Goal: Complete application form: Complete application form

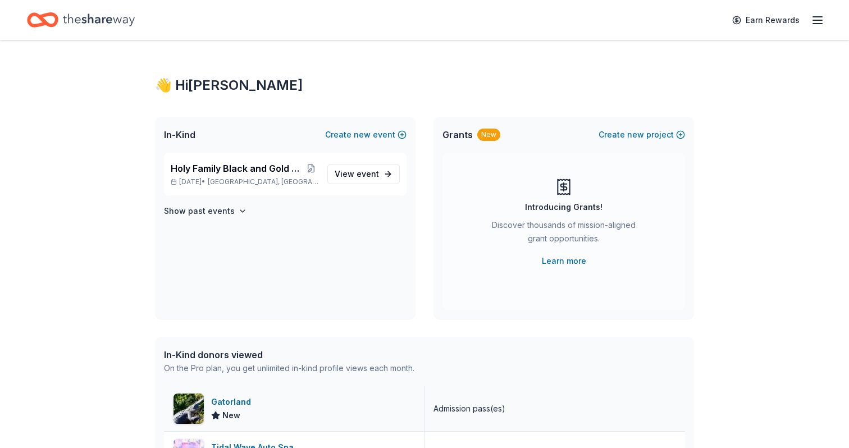
click at [211, 408] on div "Gatorland New" at bounding box center [294, 408] width 261 height 45
click at [344, 175] on span "View event" at bounding box center [357, 173] width 44 height 13
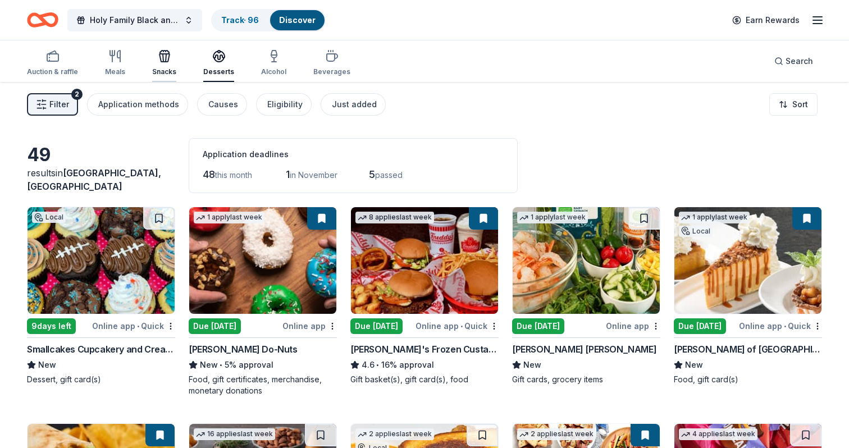
click at [161, 63] on div "Snacks" at bounding box center [164, 62] width 24 height 27
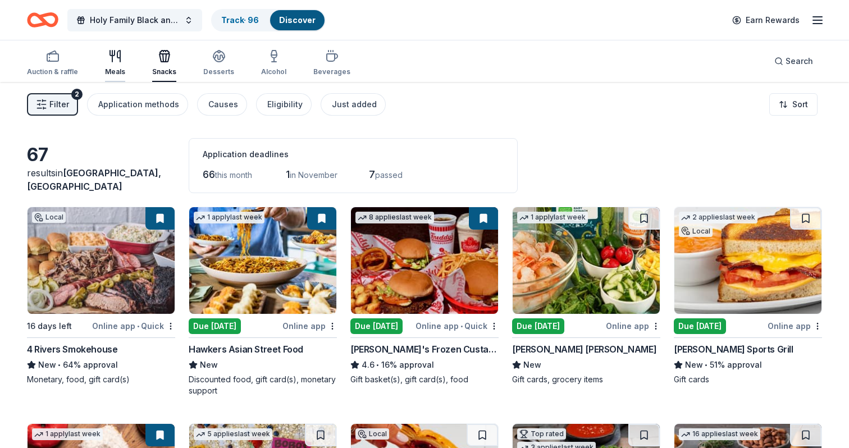
click at [120, 62] on icon "button" at bounding box center [114, 55] width 13 height 13
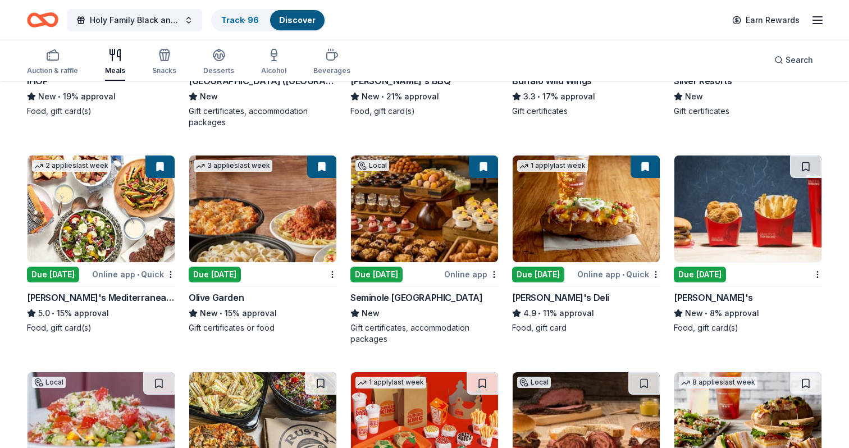
scroll to position [1332, 0]
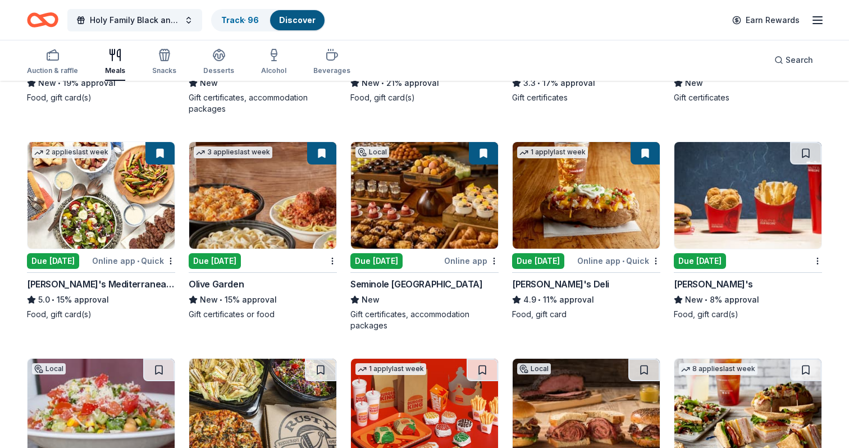
click at [424, 207] on img at bounding box center [424, 195] width 147 height 107
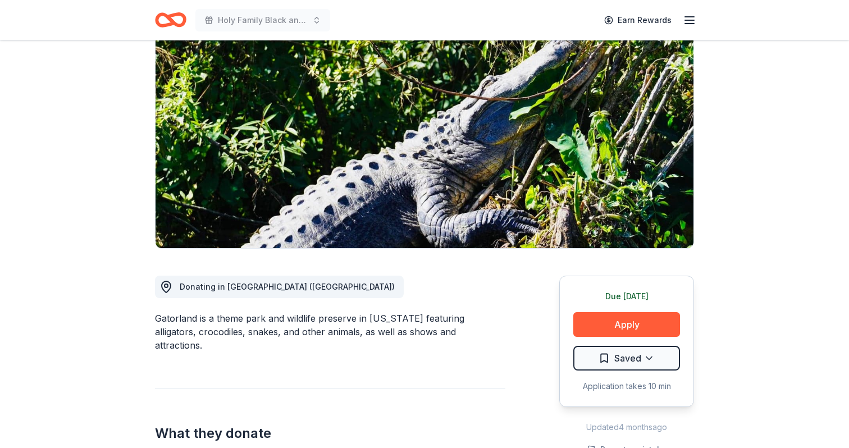
scroll to position [98, 0]
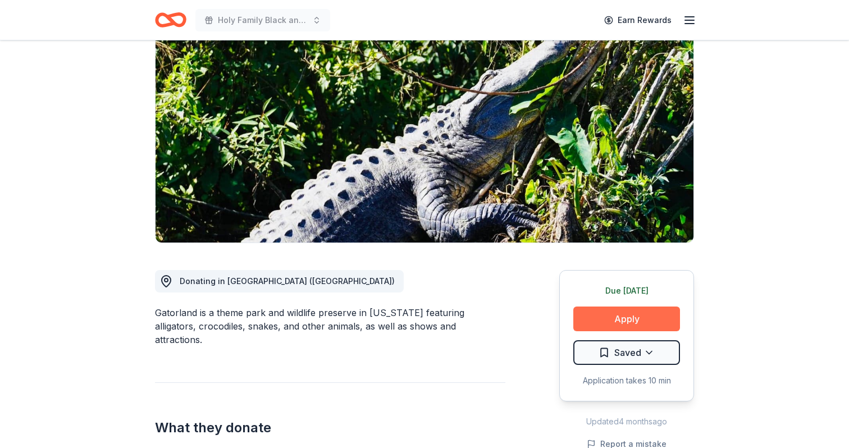
click at [637, 323] on button "Apply" at bounding box center [627, 319] width 107 height 25
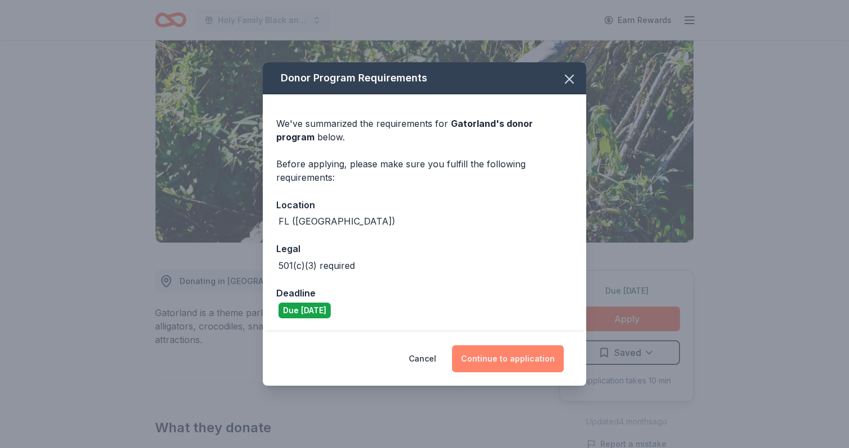
click at [504, 360] on button "Continue to application" at bounding box center [508, 358] width 112 height 27
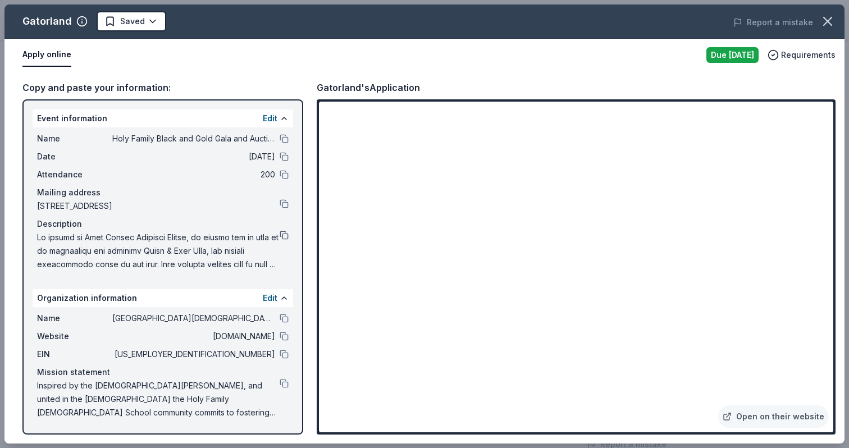
click at [284, 237] on button at bounding box center [284, 235] width 9 height 9
click at [286, 236] on button at bounding box center [284, 235] width 9 height 9
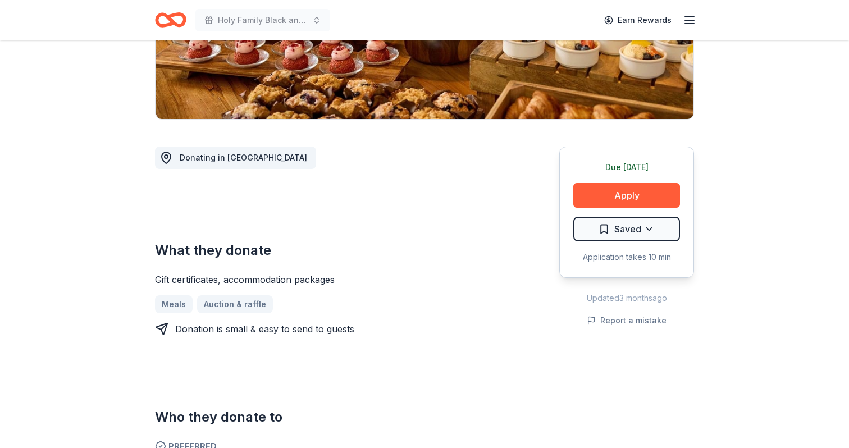
scroll to position [247, 0]
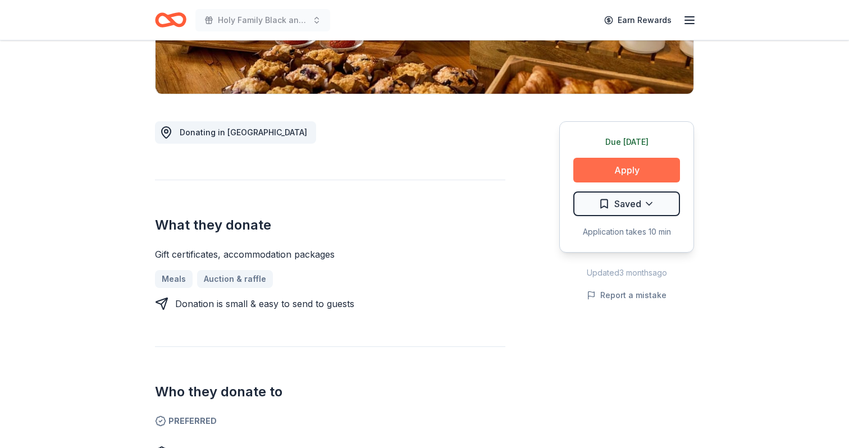
click at [618, 176] on button "Apply" at bounding box center [627, 170] width 107 height 25
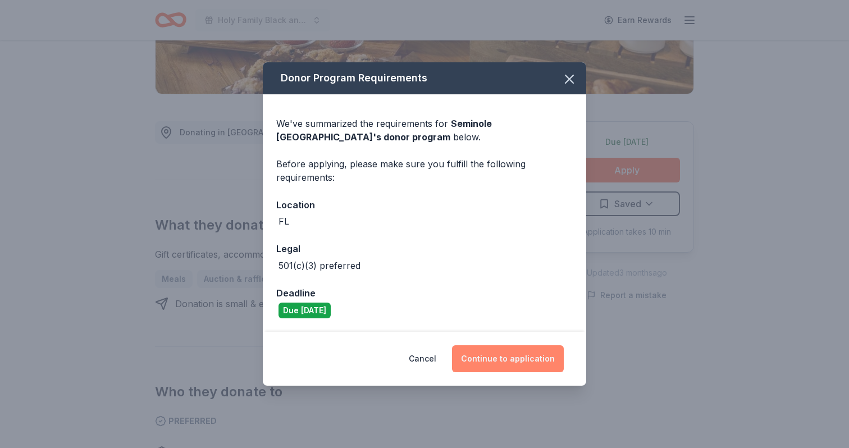
click at [508, 365] on button "Continue to application" at bounding box center [508, 358] width 112 height 27
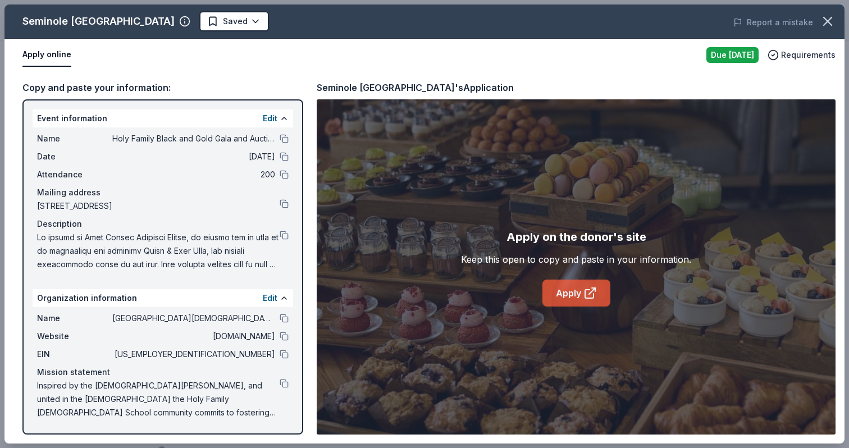
click at [588, 294] on icon at bounding box center [590, 292] width 13 height 13
click at [285, 384] on button at bounding box center [284, 383] width 9 height 9
